Goal: Task Accomplishment & Management: Manage account settings

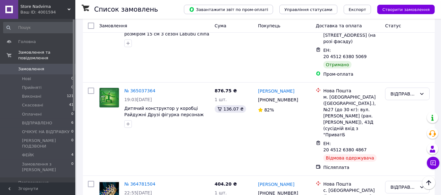
scroll to position [35, 0]
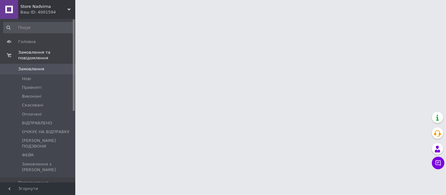
click at [44, 12] on div "Ваш ID: 4001594" at bounding box center [47, 12] width 55 height 6
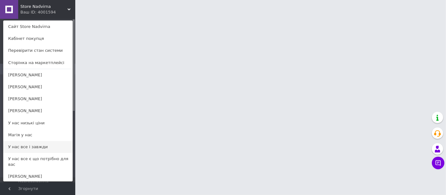
click at [39, 149] on link "У нас все і завжди" at bounding box center [37, 147] width 69 height 12
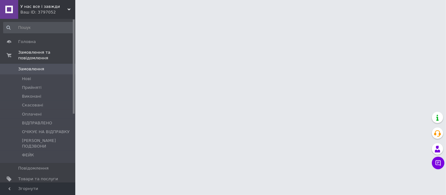
click at [39, 11] on div "Ваш ID: 3797052" at bounding box center [47, 12] width 55 height 6
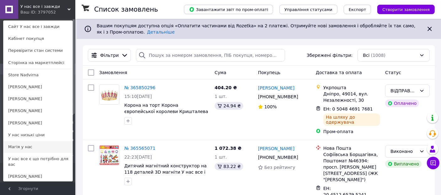
click at [29, 143] on link "Магія у нас" at bounding box center [37, 147] width 69 height 12
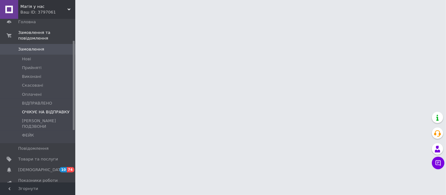
scroll to position [70, 0]
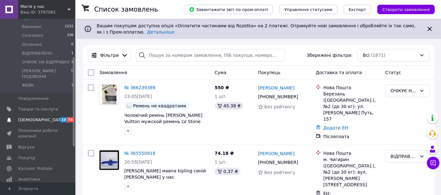
click at [27, 117] on span "[DEMOGRAPHIC_DATA]" at bounding box center [41, 120] width 46 height 6
